Goal: Use online tool/utility: Utilize a website feature to perform a specific function

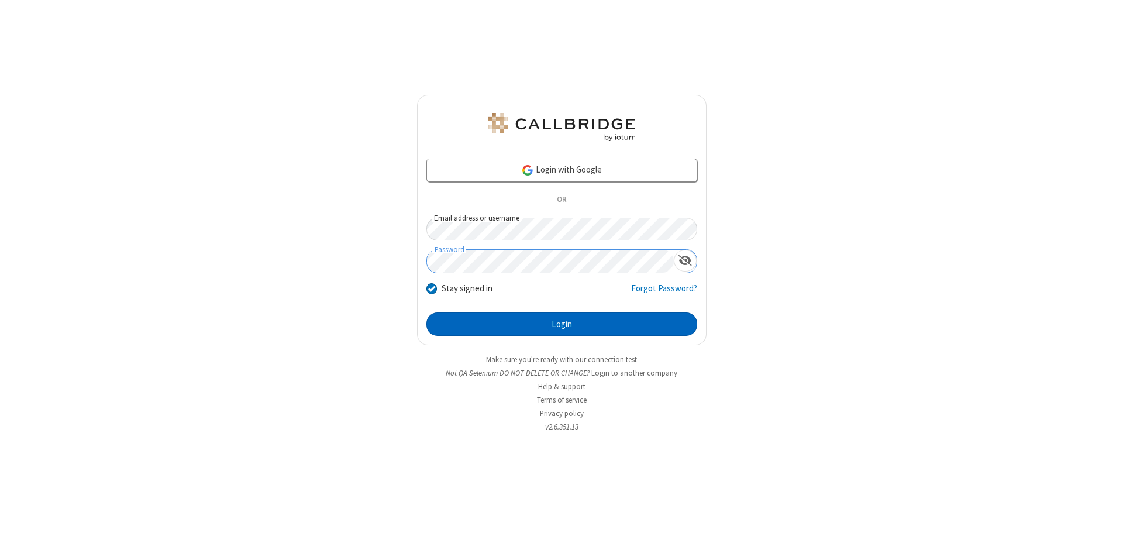
click at [562, 324] on button "Login" at bounding box center [562, 323] width 271 height 23
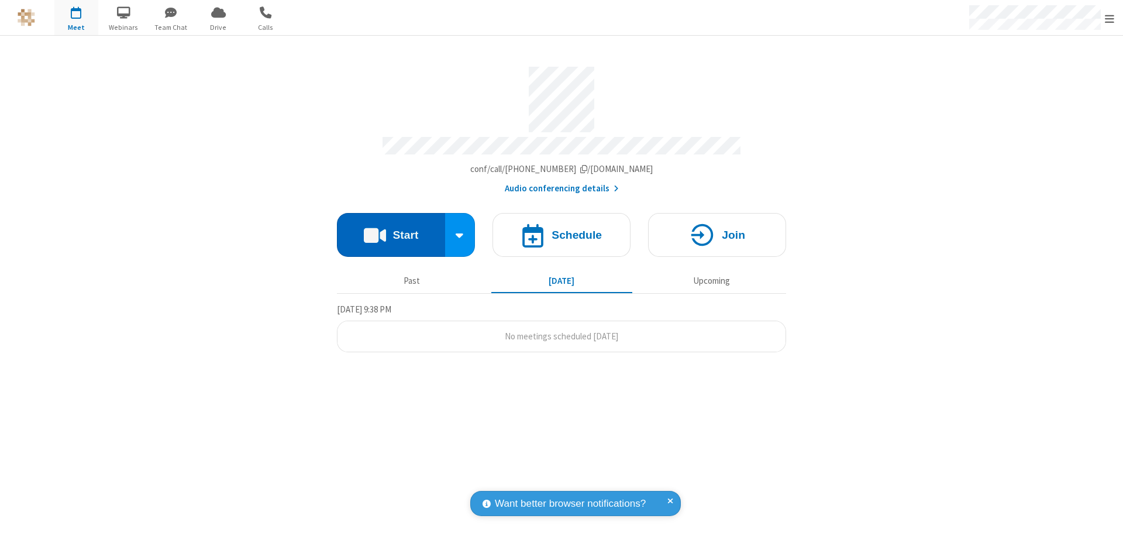
click at [391, 229] on button "Start" at bounding box center [391, 235] width 108 height 44
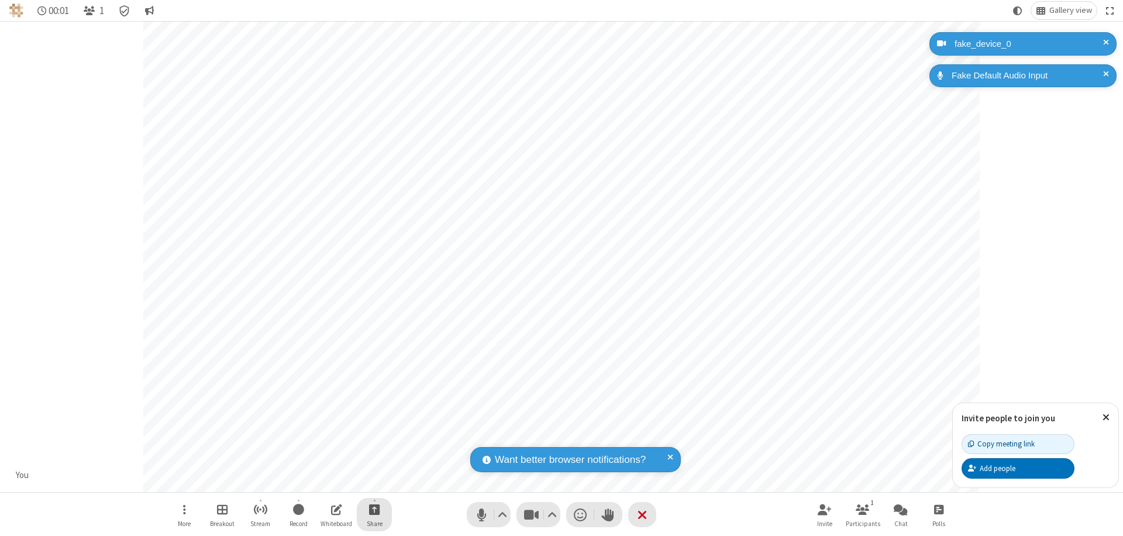
click at [374, 509] on span "Start sharing" at bounding box center [374, 509] width 11 height 15
click at [374, 438] on span "Share additional camera" at bounding box center [381, 440] width 87 height 10
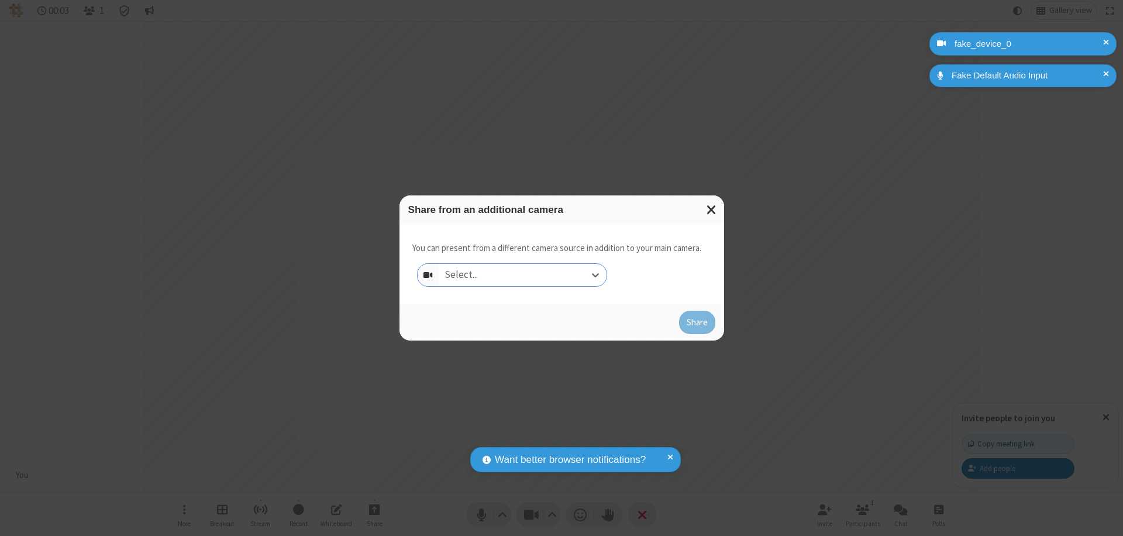
click at [522, 275] on div "Select..." at bounding box center [523, 275] width 168 height 22
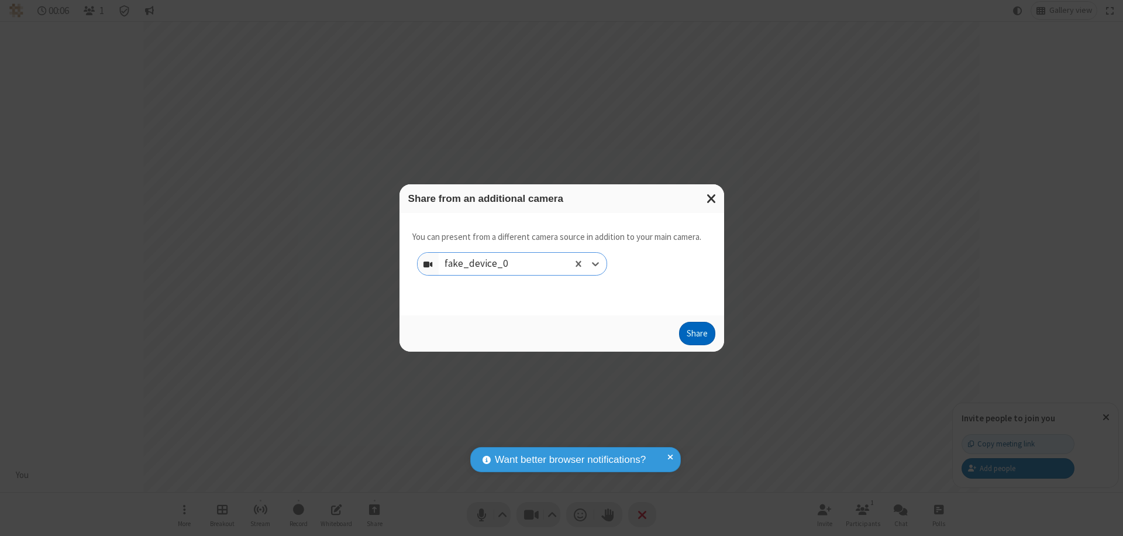
click at [697, 336] on button "Share" at bounding box center [697, 333] width 36 height 23
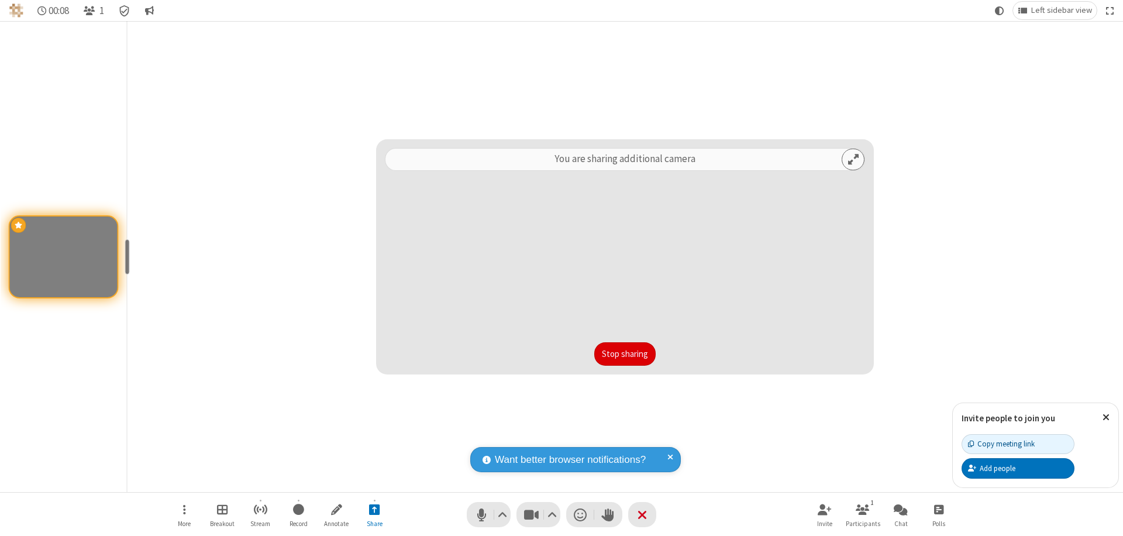
click at [625, 354] on button "Stop sharing" at bounding box center [624, 353] width 61 height 23
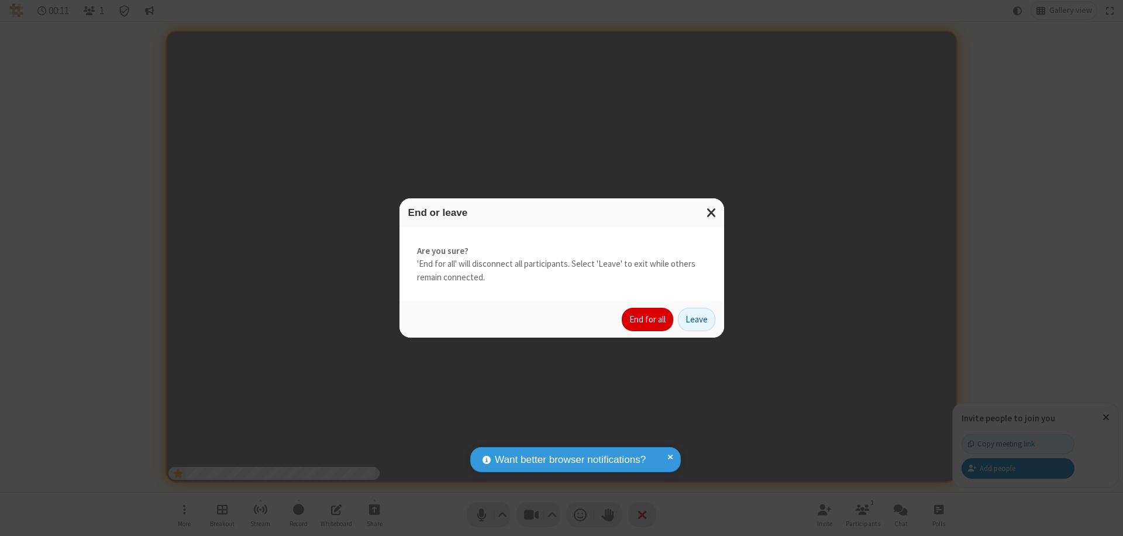
click at [648, 319] on button "End for all" at bounding box center [647, 319] width 51 height 23
